Goal: Information Seeking & Learning: Learn about a topic

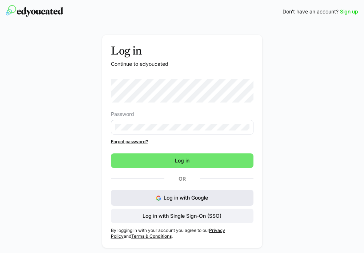
click at [230, 198] on button "Log in with Google" at bounding box center [182, 198] width 142 height 16
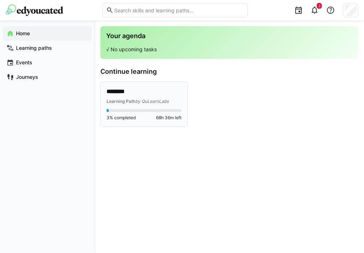
click at [145, 93] on p "********" at bounding box center [143, 92] width 75 height 8
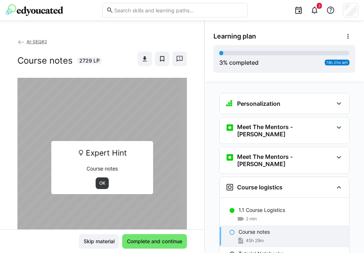
scroll to position [28, 0]
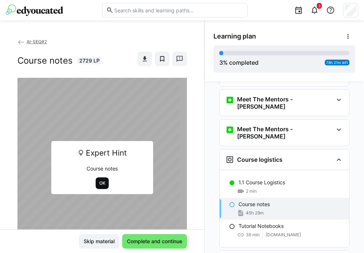
click at [100, 183] on span "OK" at bounding box center [102, 183] width 8 height 6
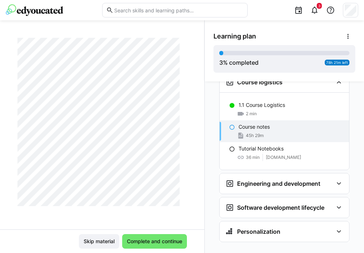
scroll to position [3232, 0]
click at [317, 13] on eds-icon at bounding box center [314, 10] width 9 height 9
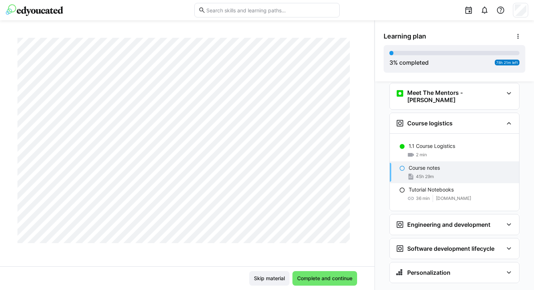
scroll to position [68, 0]
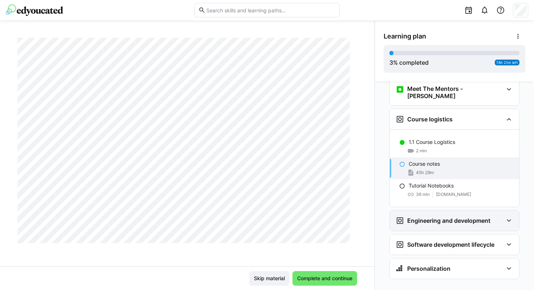
click at [363, 216] on eds-icon at bounding box center [509, 220] width 9 height 9
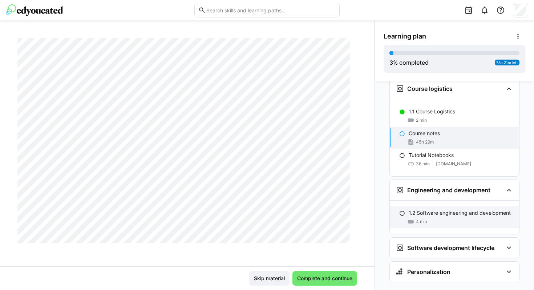
scroll to position [102, 0]
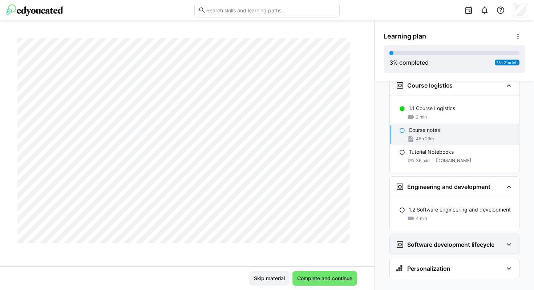
click at [363, 240] on eds-icon at bounding box center [509, 244] width 9 height 9
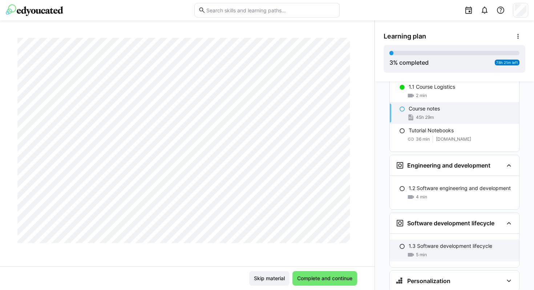
scroll to position [136, 0]
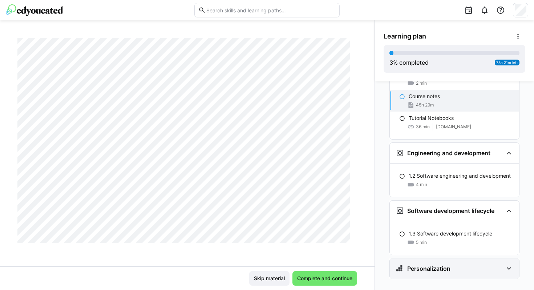
click at [363, 253] on eds-icon at bounding box center [509, 268] width 9 height 9
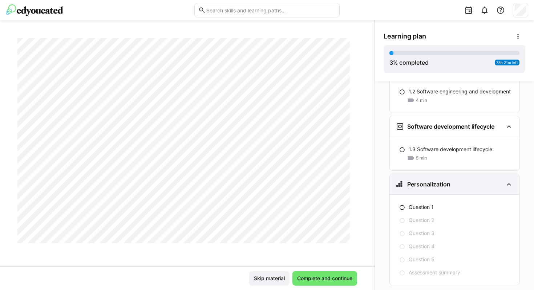
scroll to position [226, 0]
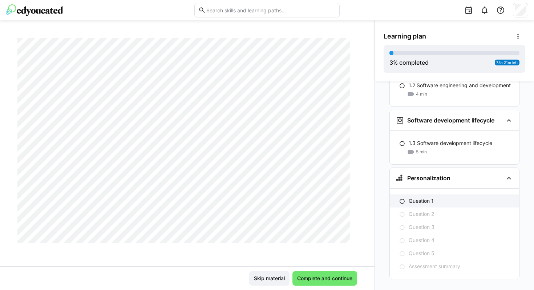
click at [363, 197] on div "Question 1" at bounding box center [461, 200] width 105 height 7
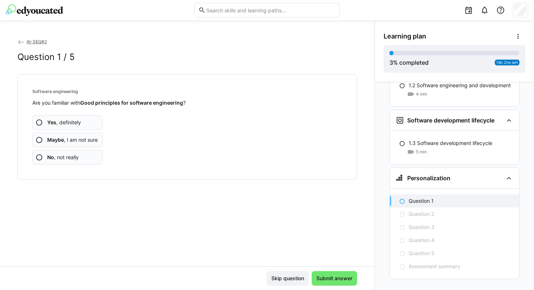
click at [87, 141] on span "Maybe , I am not sure" at bounding box center [72, 139] width 51 height 7
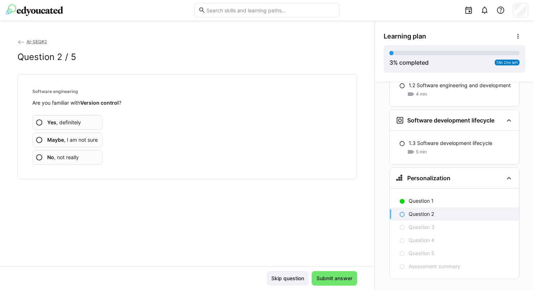
click at [85, 139] on span "Maybe , I am not sure" at bounding box center [72, 139] width 51 height 7
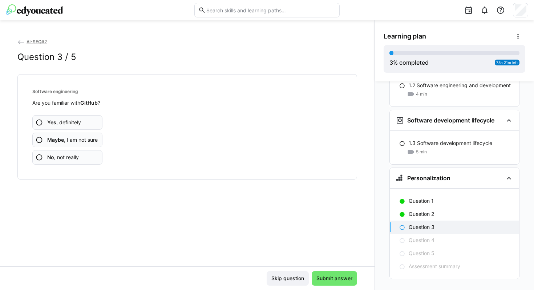
click at [85, 139] on span "Maybe , I am not sure" at bounding box center [72, 139] width 51 height 7
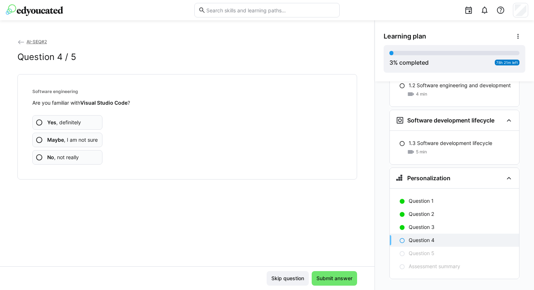
click at [85, 139] on span "Maybe , I am not sure" at bounding box center [72, 139] width 51 height 7
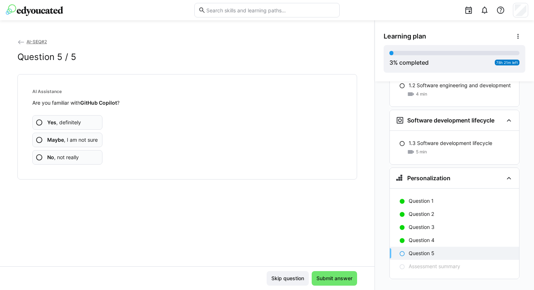
click at [83, 157] on app-assessment-question-radio "No , not really" at bounding box center [67, 157] width 70 height 15
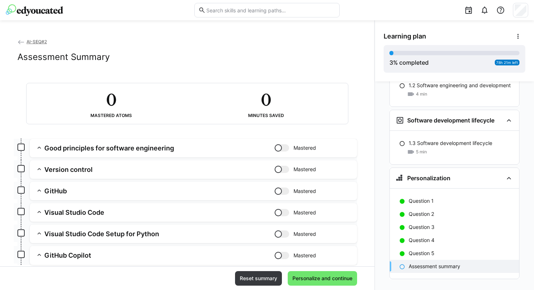
scroll to position [49, 0]
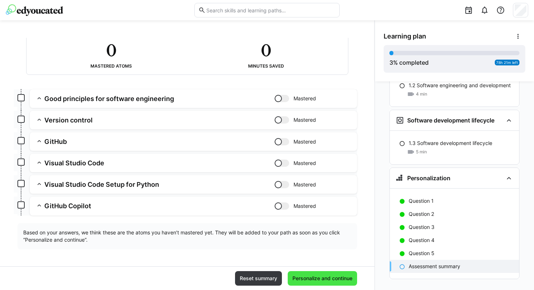
click at [323, 253] on span "Personalize and continue" at bounding box center [322, 278] width 62 height 7
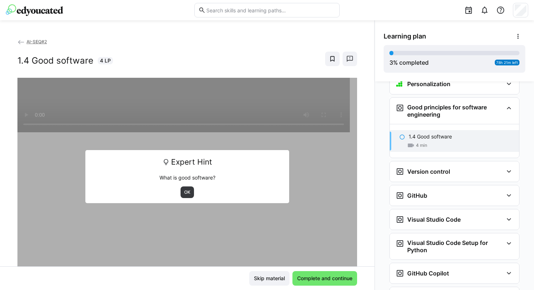
scroll to position [325, 0]
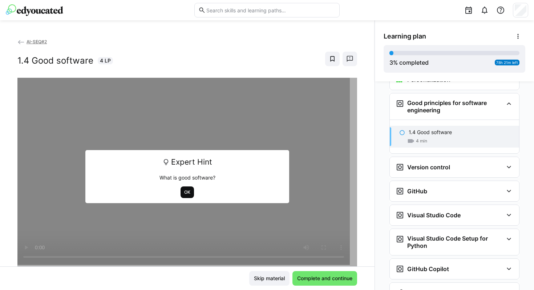
click at [184, 193] on span "OK" at bounding box center [188, 192] width 8 height 6
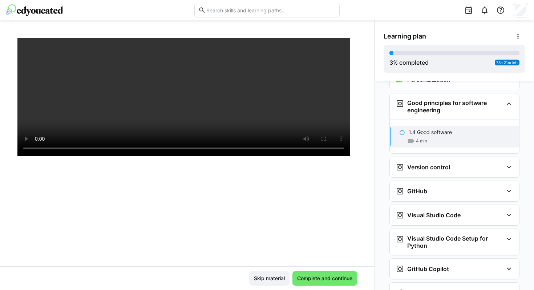
scroll to position [124, 0]
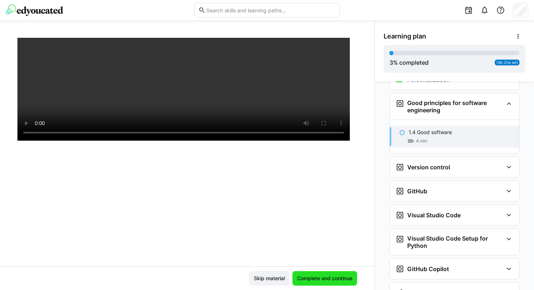
click at [328, 253] on span "Complete and continue" at bounding box center [324, 278] width 57 height 7
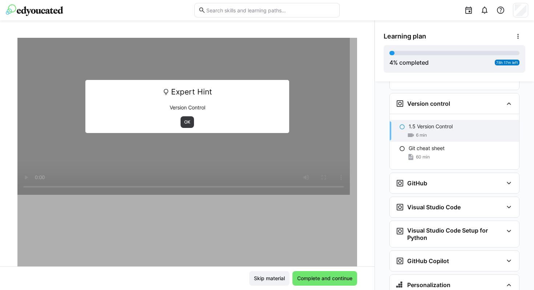
scroll to position [70, 0]
click at [185, 122] on span "OK" at bounding box center [188, 123] width 8 height 6
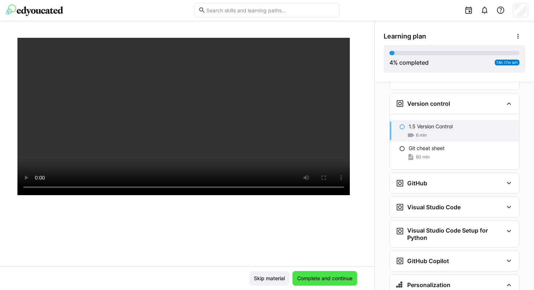
click at [334, 253] on span "Complete and continue" at bounding box center [324, 278] width 57 height 7
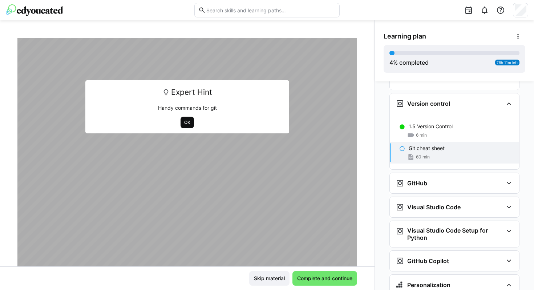
click at [184, 122] on span "OK" at bounding box center [188, 123] width 8 height 6
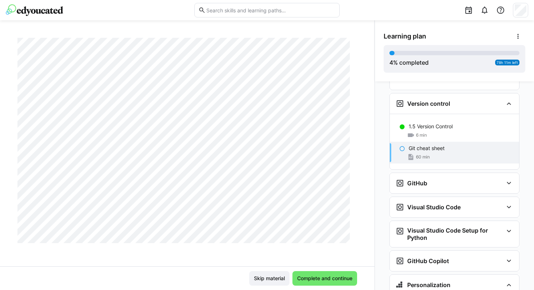
scroll to position [679, 0]
click at [327, 253] on span "Complete and continue" at bounding box center [324, 278] width 57 height 7
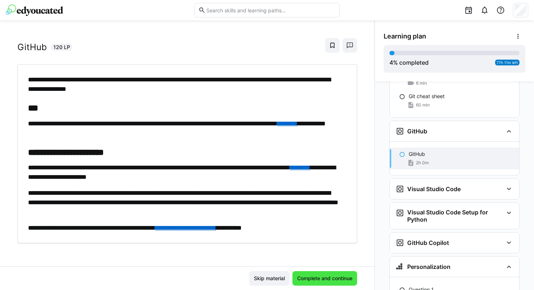
scroll to position [468, 0]
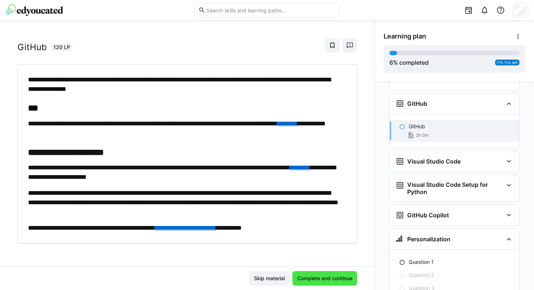
click at [311, 253] on span "Complete and continue" at bounding box center [325, 278] width 65 height 15
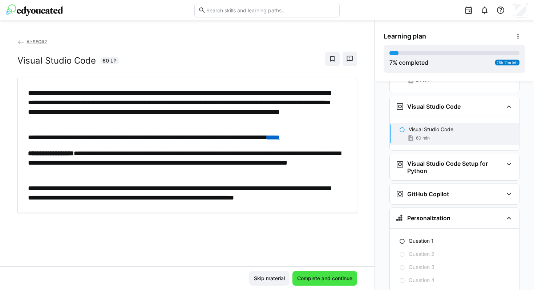
scroll to position [526, 0]
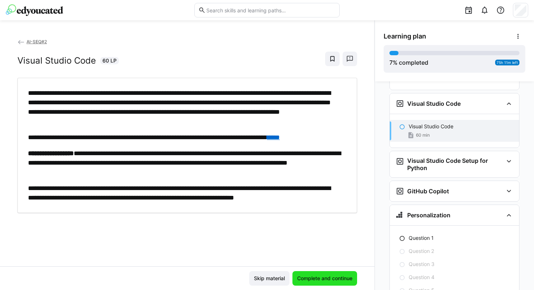
click at [311, 253] on span "Complete and continue" at bounding box center [325, 278] width 65 height 15
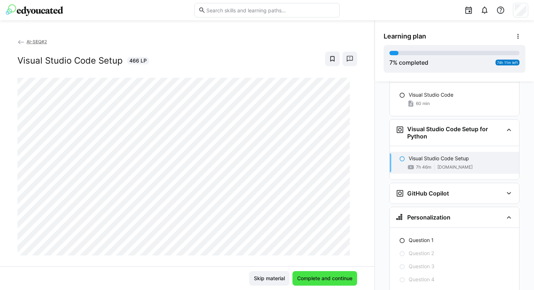
scroll to position [563, 0]
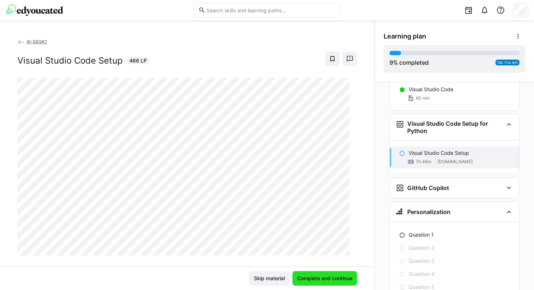
click at [311, 253] on span "Complete and continue" at bounding box center [325, 278] width 65 height 15
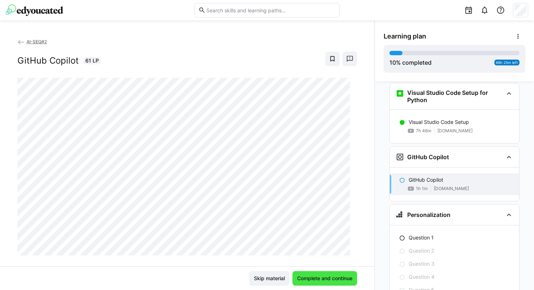
scroll to position [596, 0]
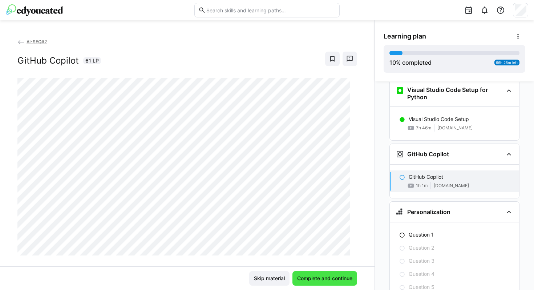
click at [311, 253] on span "Complete and continue" at bounding box center [324, 278] width 57 height 7
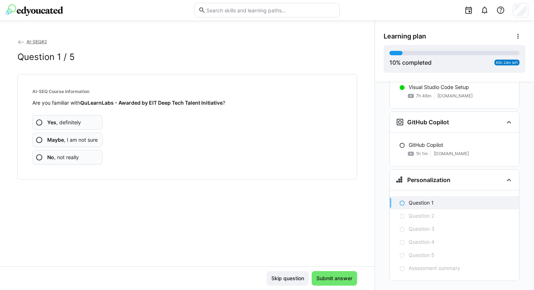
scroll to position [630, 0]
click at [50, 139] on b "Maybe" at bounding box center [55, 140] width 17 height 6
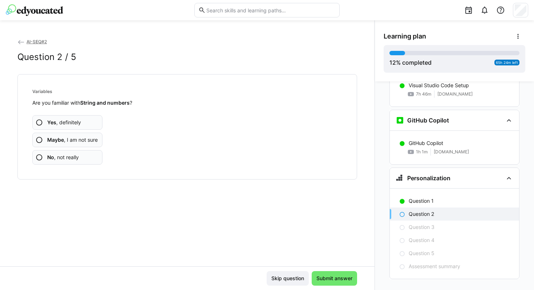
click at [49, 123] on b "Yes" at bounding box center [51, 122] width 9 height 6
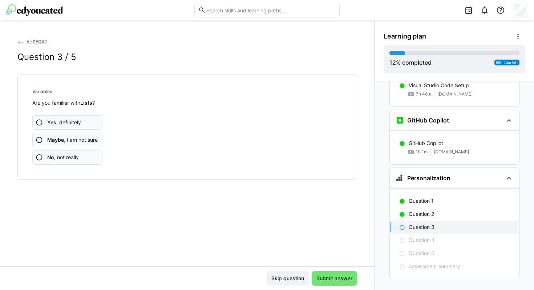
click at [56, 141] on b "Maybe" at bounding box center [55, 140] width 17 height 6
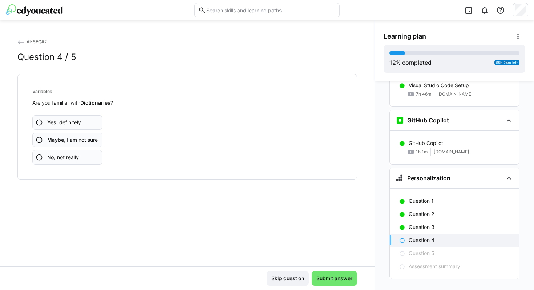
click at [57, 142] on b "Maybe" at bounding box center [55, 140] width 17 height 6
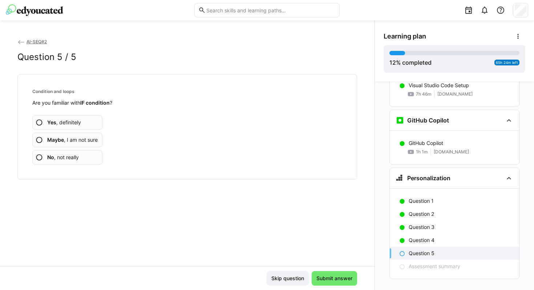
click at [57, 142] on b "Maybe" at bounding box center [55, 140] width 17 height 6
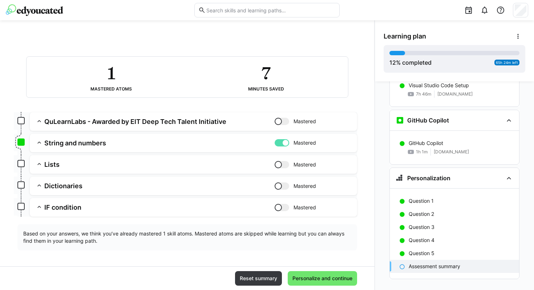
scroll to position [28, 0]
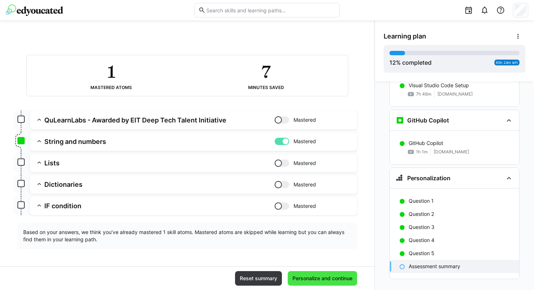
click at [311, 253] on span "Personalize and continue" at bounding box center [322, 278] width 69 height 15
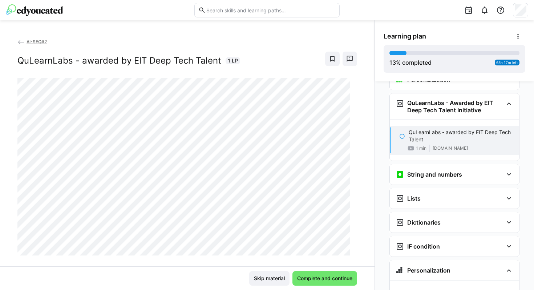
scroll to position [12, 0]
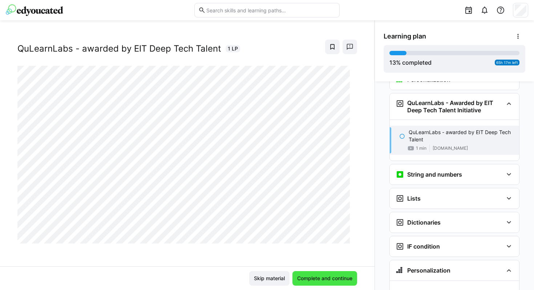
click at [302, 253] on span "Complete and continue" at bounding box center [324, 278] width 57 height 7
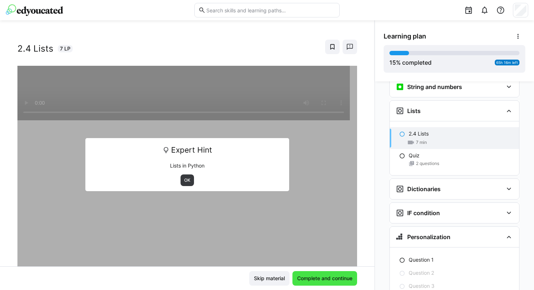
scroll to position [821, 0]
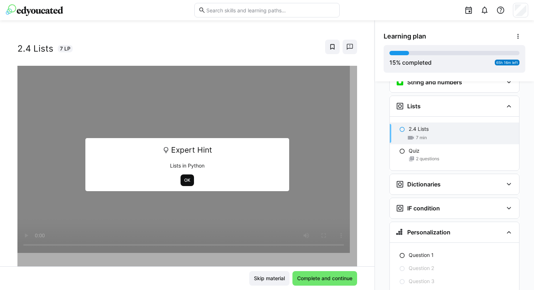
click at [187, 180] on span "OK" at bounding box center [188, 180] width 8 height 6
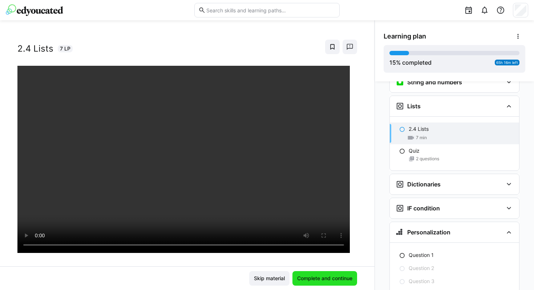
click at [313, 253] on span "Complete and continue" at bounding box center [324, 278] width 57 height 7
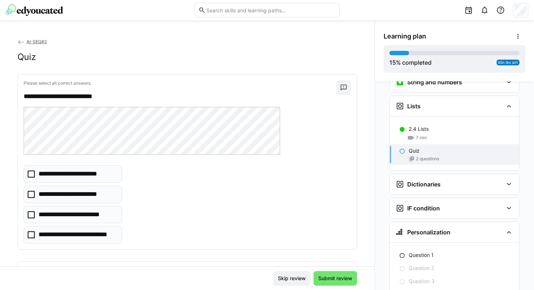
click at [108, 194] on eds-checkbox "**********" at bounding box center [73, 194] width 98 height 17
click at [86, 233] on p "**********" at bounding box center [78, 234] width 78 height 9
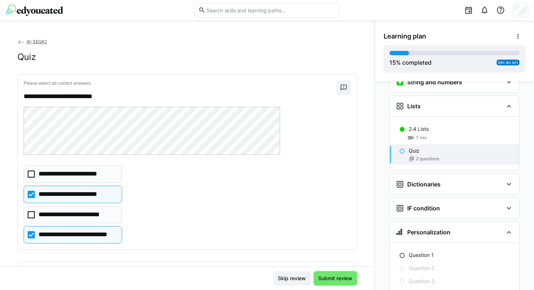
click at [28, 194] on icon at bounding box center [31, 194] width 7 height 7
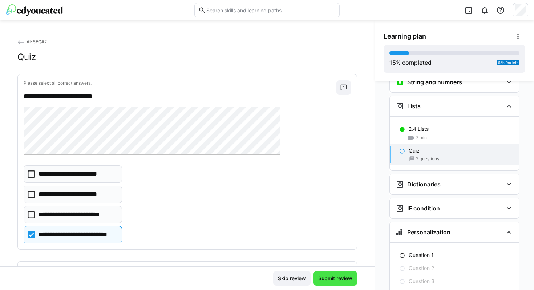
click at [337, 253] on span "Submit review" at bounding box center [336, 278] width 44 height 15
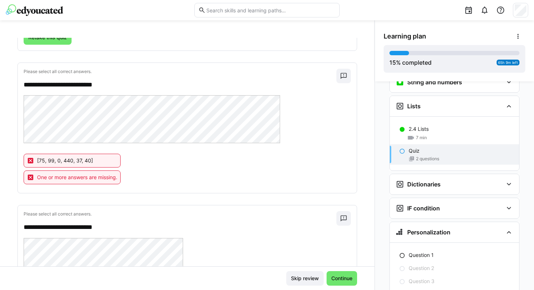
scroll to position [133, 0]
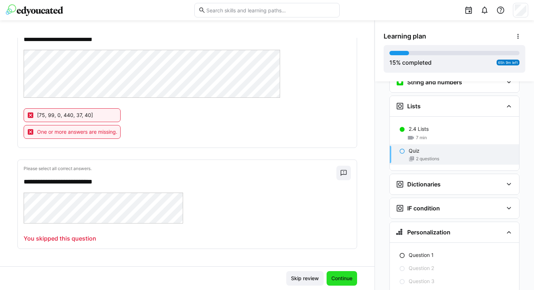
click at [334, 253] on span "Continue" at bounding box center [341, 278] width 23 height 7
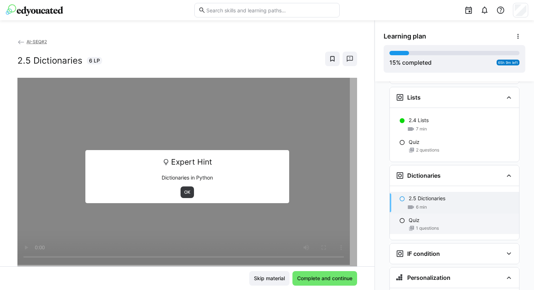
scroll to position [829, 0]
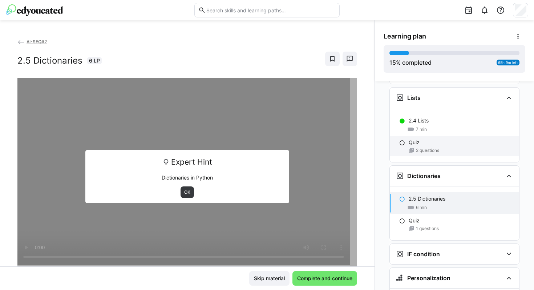
click at [363, 136] on div "Quiz 2 questions" at bounding box center [454, 146] width 129 height 20
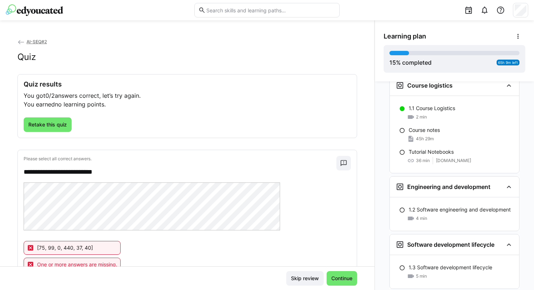
scroll to position [101, 0]
click at [363, 206] on p "1.2 Software engineering and development" at bounding box center [460, 209] width 102 height 7
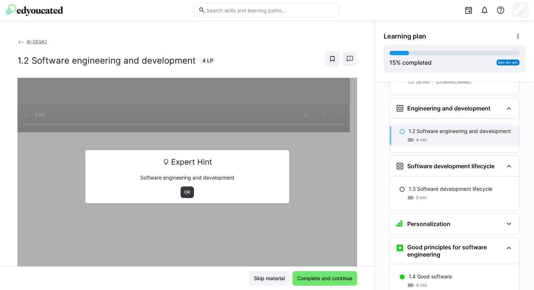
scroll to position [185, 0]
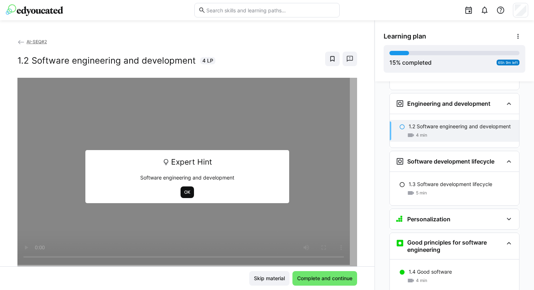
click at [184, 192] on span "OK" at bounding box center [188, 192] width 8 height 6
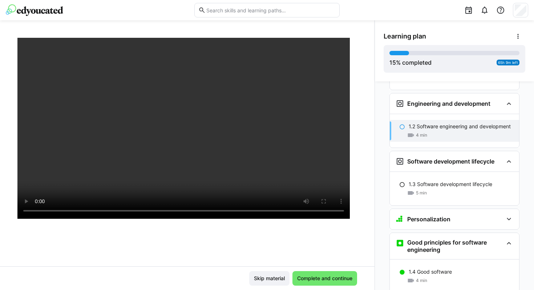
scroll to position [47, 0]
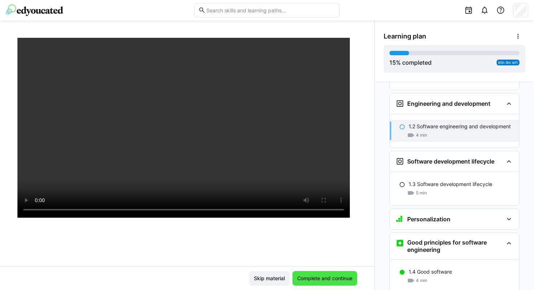
click at [320, 253] on span "Complete and continue" at bounding box center [324, 278] width 57 height 7
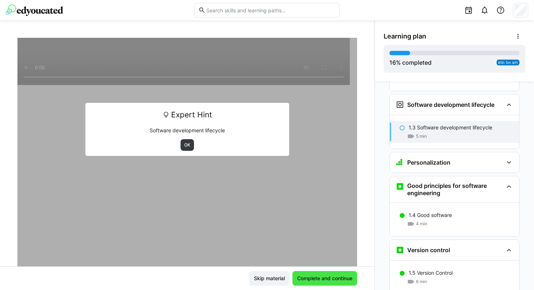
scroll to position [243, 0]
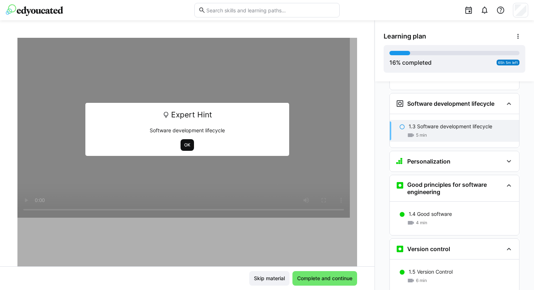
click at [185, 144] on span "OK" at bounding box center [188, 145] width 8 height 6
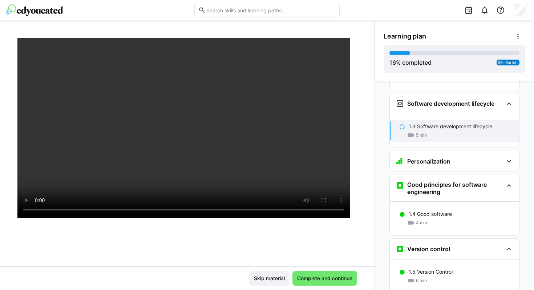
scroll to position [124, 0]
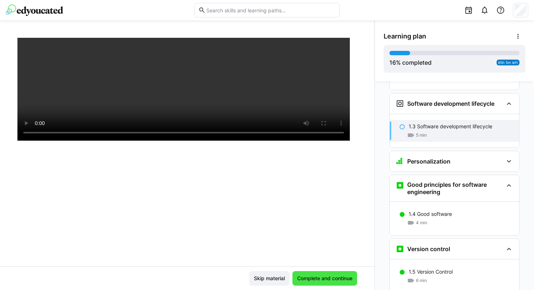
click at [334, 253] on span "Complete and continue" at bounding box center [324, 278] width 57 height 7
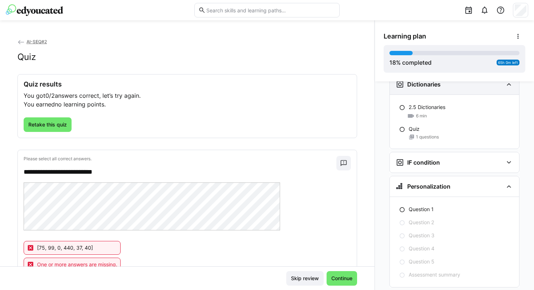
scroll to position [929, 0]
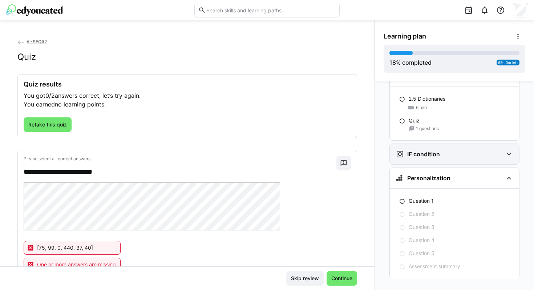
click at [363, 150] on eds-icon at bounding box center [509, 154] width 9 height 9
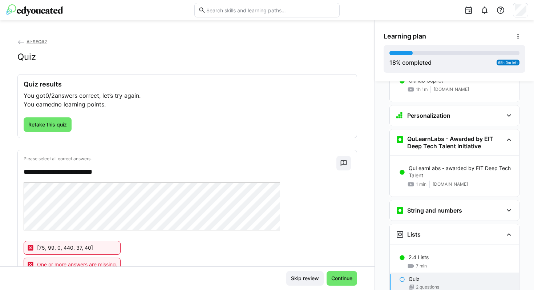
scroll to position [692, 0]
click at [363, 206] on eds-icon at bounding box center [509, 210] width 9 height 9
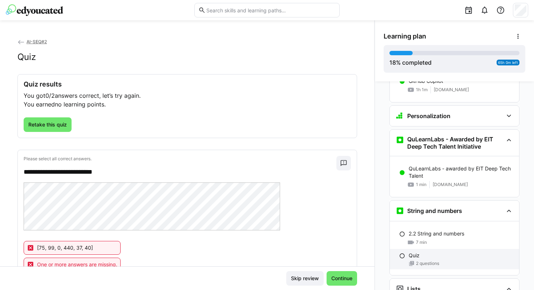
click at [363, 249] on div "Quiz 2 questions" at bounding box center [454, 259] width 129 height 20
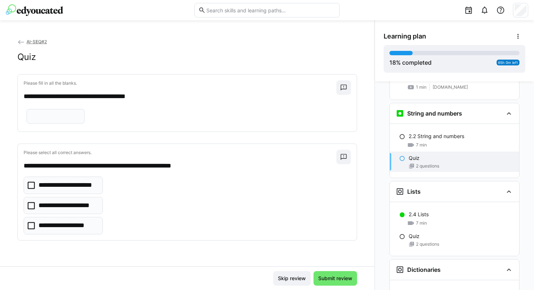
scroll to position [800, 0]
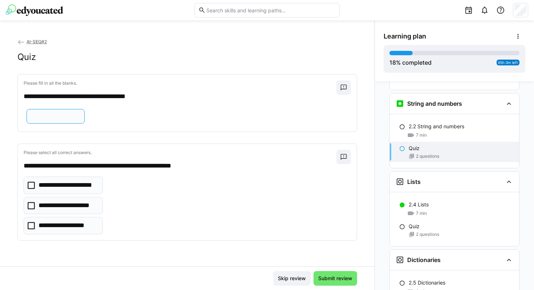
click at [72, 120] on input "text" at bounding box center [56, 116] width 50 height 7
type input "*"
type input "*****"
click at [32, 189] on icon at bounding box center [31, 185] width 7 height 7
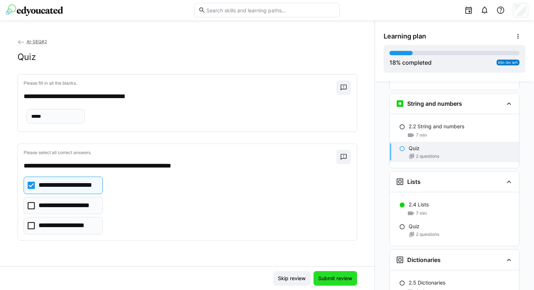
click at [340, 253] on span "Submit review" at bounding box center [335, 278] width 36 height 7
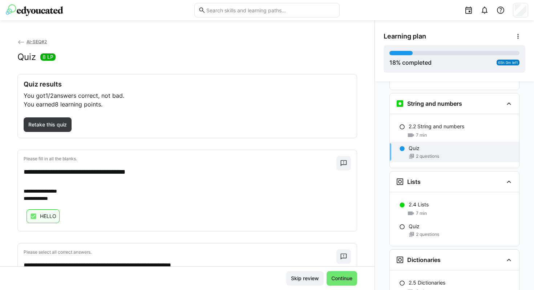
scroll to position [67, 0]
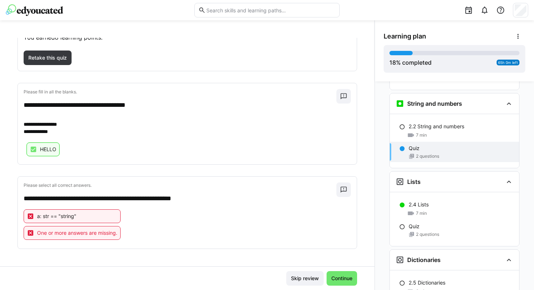
click at [72, 217] on p "a: str == "string"" at bounding box center [56, 216] width 39 height 7
click at [342, 253] on span "Continue" at bounding box center [341, 278] width 23 height 7
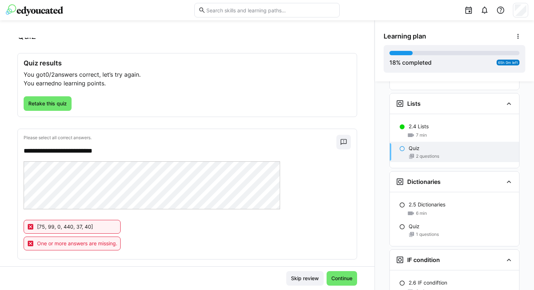
scroll to position [0, 0]
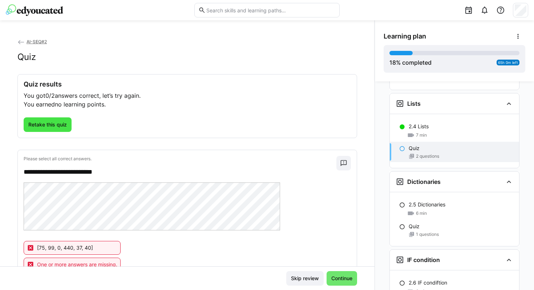
click at [58, 125] on span "Retake this quiz" at bounding box center [47, 124] width 41 height 7
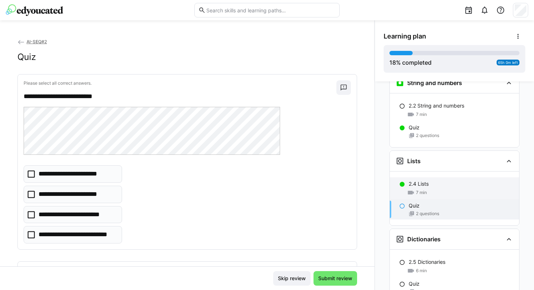
scroll to position [820, 0]
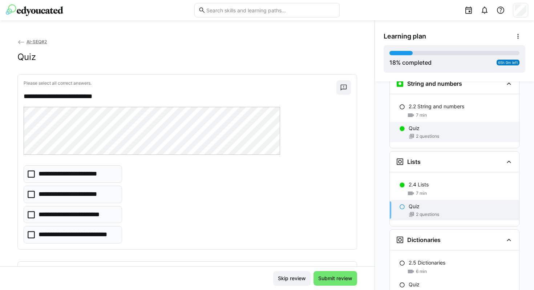
click at [363, 125] on div "Quiz" at bounding box center [461, 128] width 105 height 7
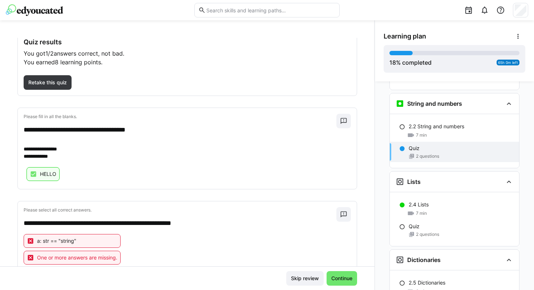
scroll to position [40, 0]
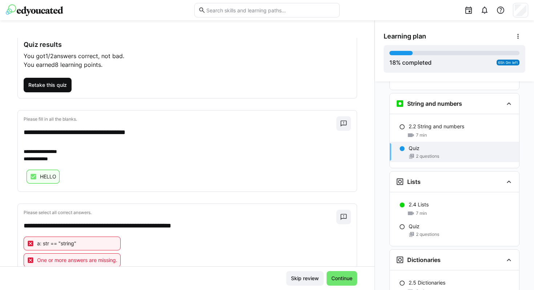
click at [57, 85] on span "Retake this quiz" at bounding box center [47, 84] width 41 height 7
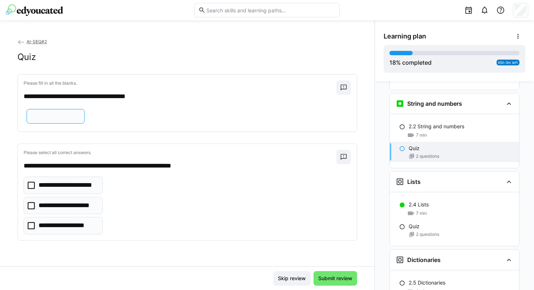
click at [63, 120] on input "text" at bounding box center [56, 116] width 50 height 7
type input "*****"
click at [30, 229] on icon at bounding box center [31, 225] width 7 height 7
click at [32, 209] on icon at bounding box center [31, 205] width 7 height 7
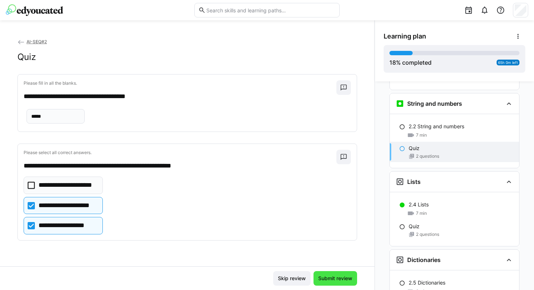
click at [329, 253] on span "Submit review" at bounding box center [335, 278] width 36 height 7
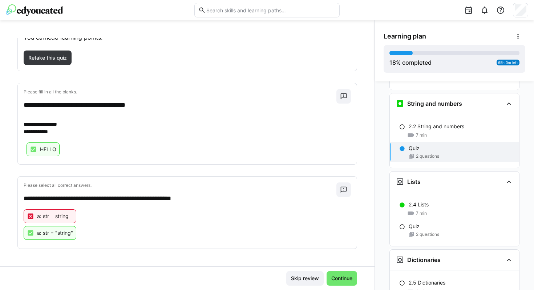
scroll to position [0, 0]
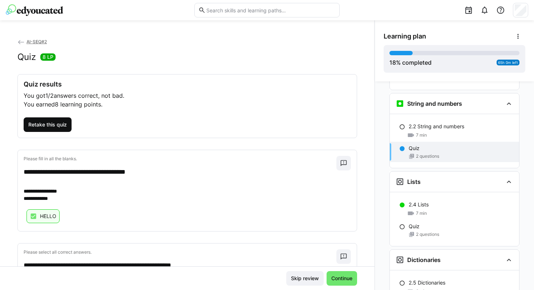
click at [63, 124] on span "Retake this quiz" at bounding box center [47, 124] width 41 height 7
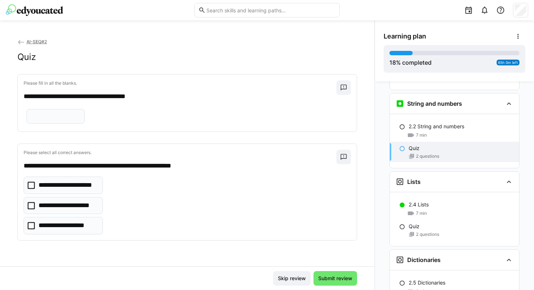
click at [33, 189] on icon at bounding box center [31, 185] width 7 height 7
click at [33, 209] on icon at bounding box center [31, 205] width 7 height 7
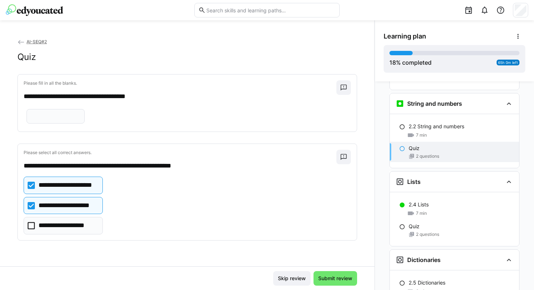
click at [55, 124] on eds-input at bounding box center [56, 116] width 58 height 15
type input "*****"
click at [335, 253] on span "Submit review" at bounding box center [335, 278] width 36 height 7
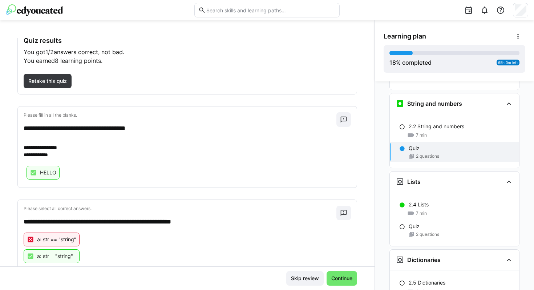
scroll to position [67, 0]
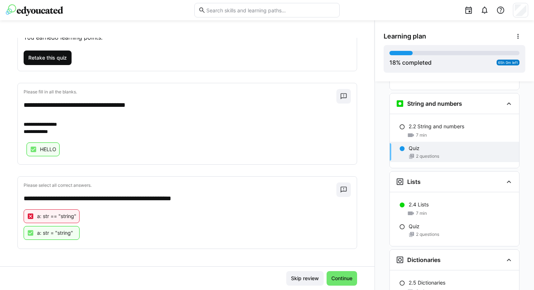
click at [61, 58] on span "Retake this quiz" at bounding box center [47, 57] width 41 height 7
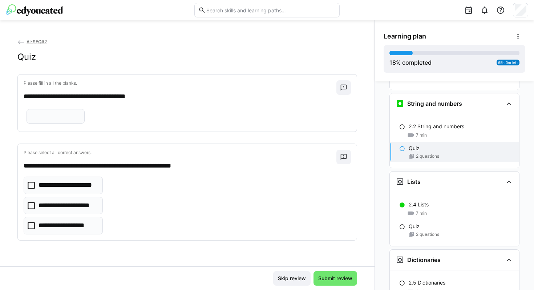
click at [32, 229] on icon at bounding box center [31, 225] width 7 height 7
click at [31, 209] on icon at bounding box center [31, 205] width 7 height 7
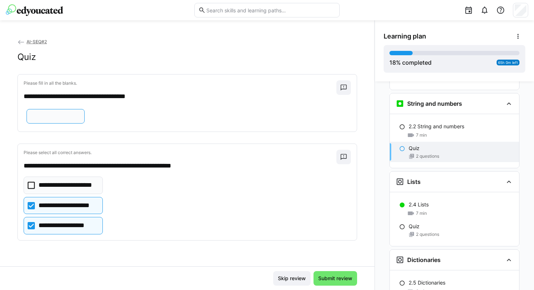
click at [63, 120] on input "text" at bounding box center [56, 116] width 50 height 7
type input "*****"
click at [342, 253] on span "Submit review" at bounding box center [335, 278] width 36 height 7
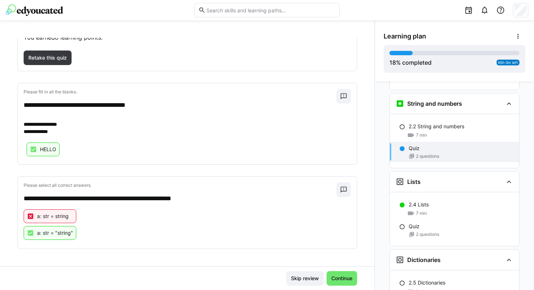
scroll to position [0, 0]
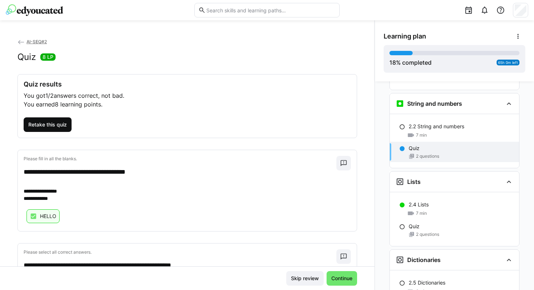
click at [56, 121] on span "Retake this quiz" at bounding box center [48, 124] width 48 height 15
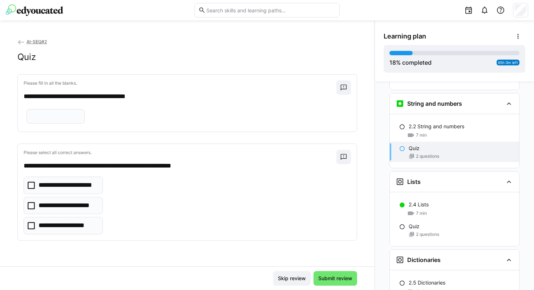
scroll to position [16, 0]
click at [34, 209] on icon at bounding box center [31, 205] width 7 height 7
click at [73, 121] on eds-input at bounding box center [56, 116] width 58 height 15
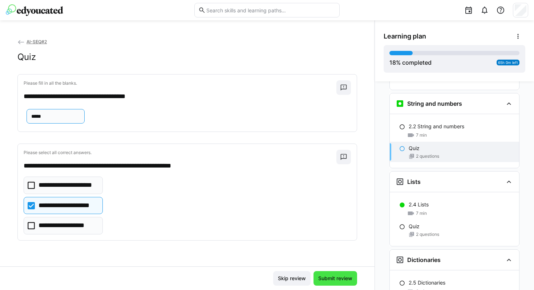
type input "*****"
click at [344, 253] on span "Submit review" at bounding box center [335, 278] width 36 height 7
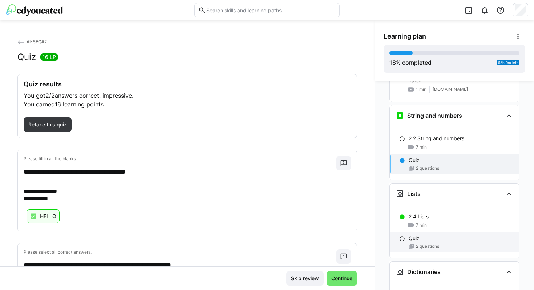
scroll to position [788, 0]
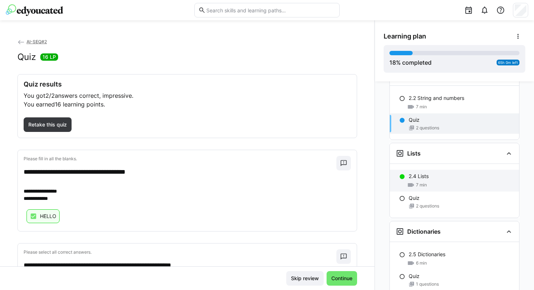
click at [363, 173] on p "2.4 Lists" at bounding box center [419, 176] width 20 height 7
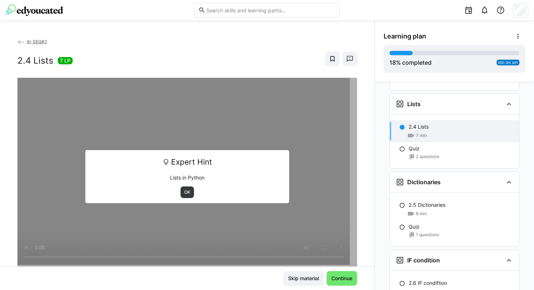
scroll to position [878, 0]
click at [186, 193] on span "OK" at bounding box center [188, 192] width 8 height 6
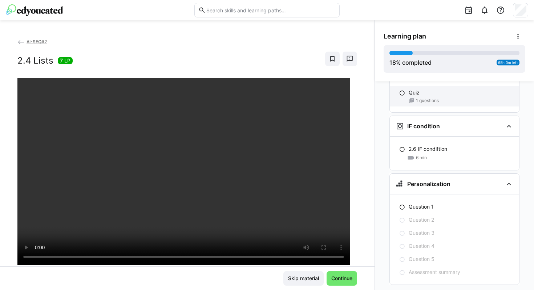
scroll to position [1017, 0]
